Goal: Contribute content

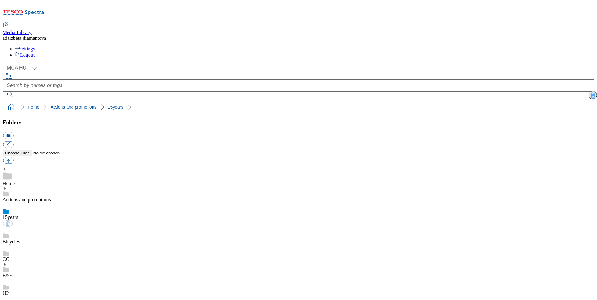
select select "flare-mca-hu"
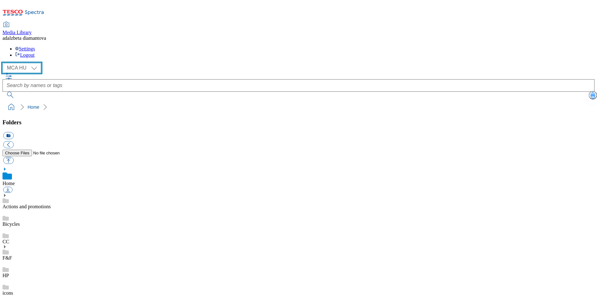
click at [34, 63] on select "MCA CZ MCA HU MCA SK" at bounding box center [22, 68] width 39 height 10
select select "flare-mca-cz"
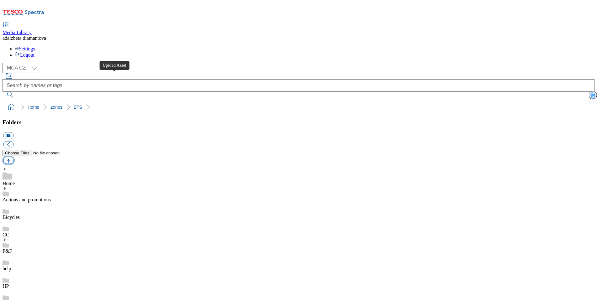
click at [13, 157] on button "button" at bounding box center [8, 160] width 10 height 7
type input "C:\fakepath\cz-BTS-banner-ghs.jpg"
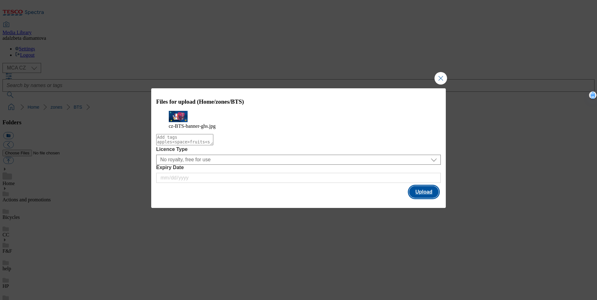
click at [428, 198] on button "Upload" at bounding box center [423, 192] width 29 height 12
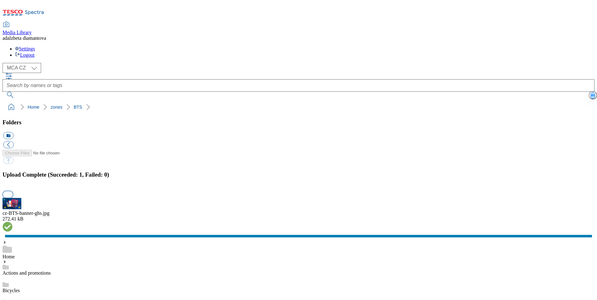
click at [13, 192] on button "button" at bounding box center [7, 195] width 9 height 6
